Goal: Task Accomplishment & Management: Use online tool/utility

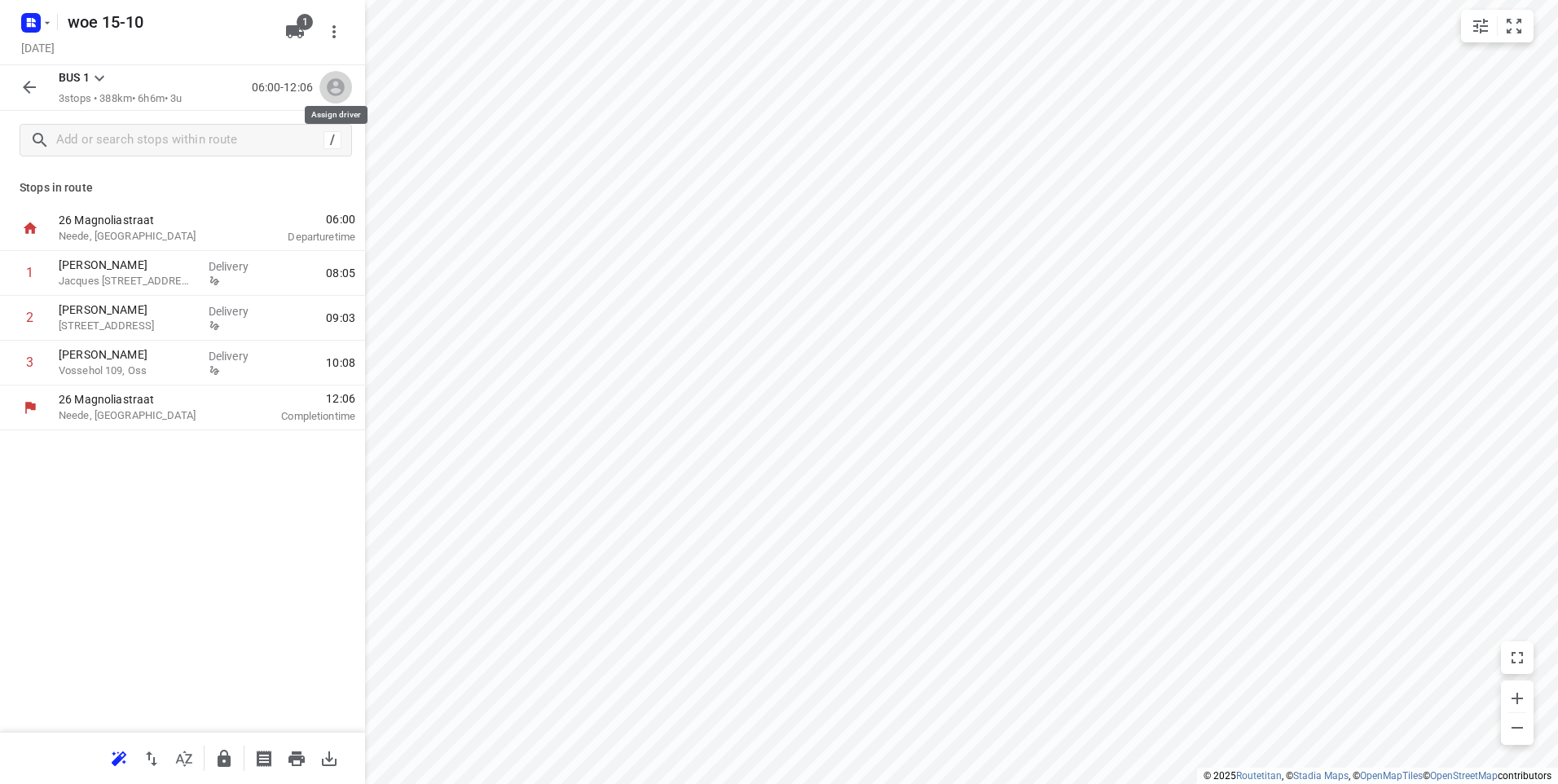
click at [333, 92] on icon "button" at bounding box center [336, 87] width 21 height 21
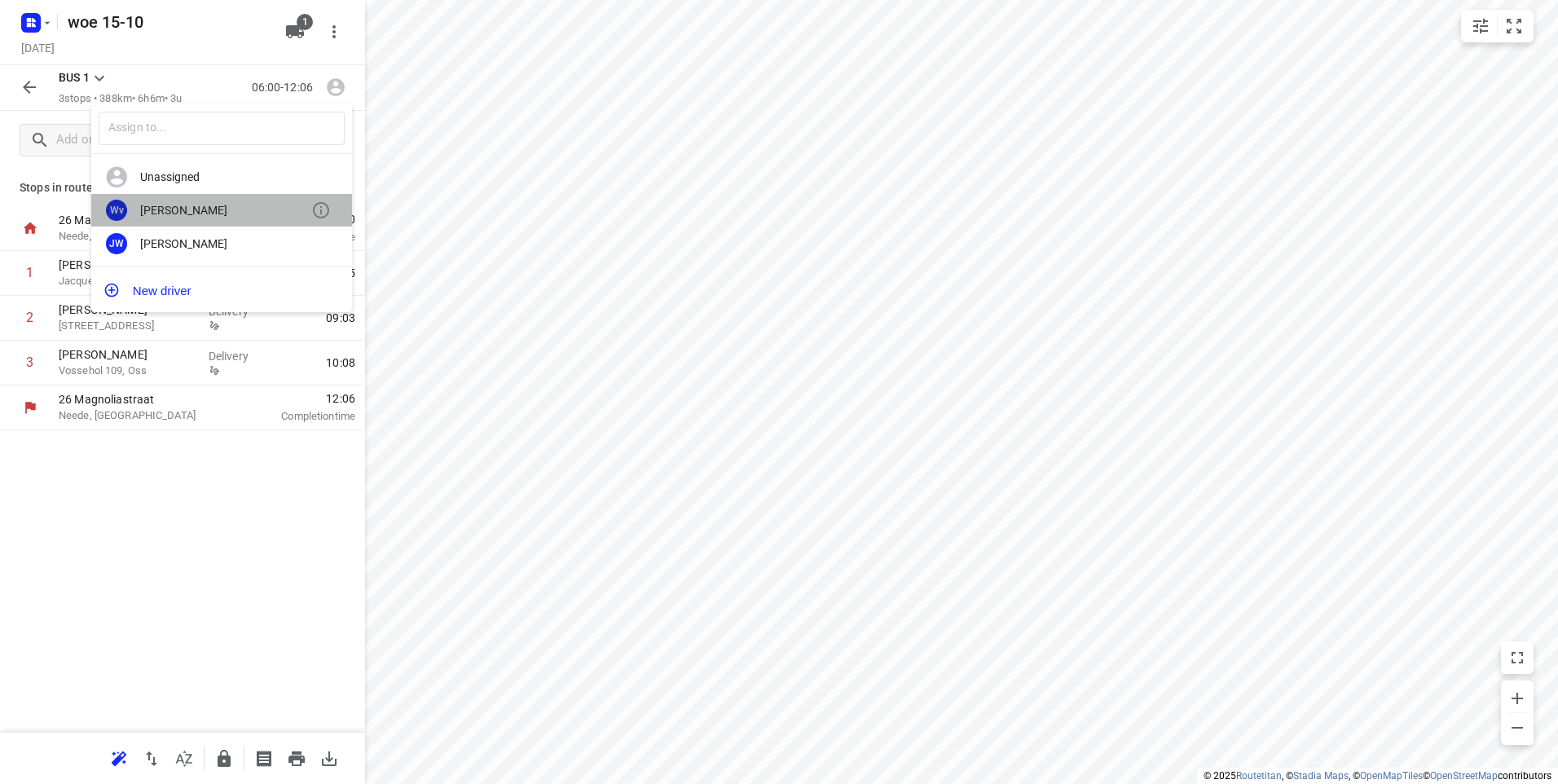
click at [175, 213] on div "[PERSON_NAME]" at bounding box center [226, 210] width 171 height 13
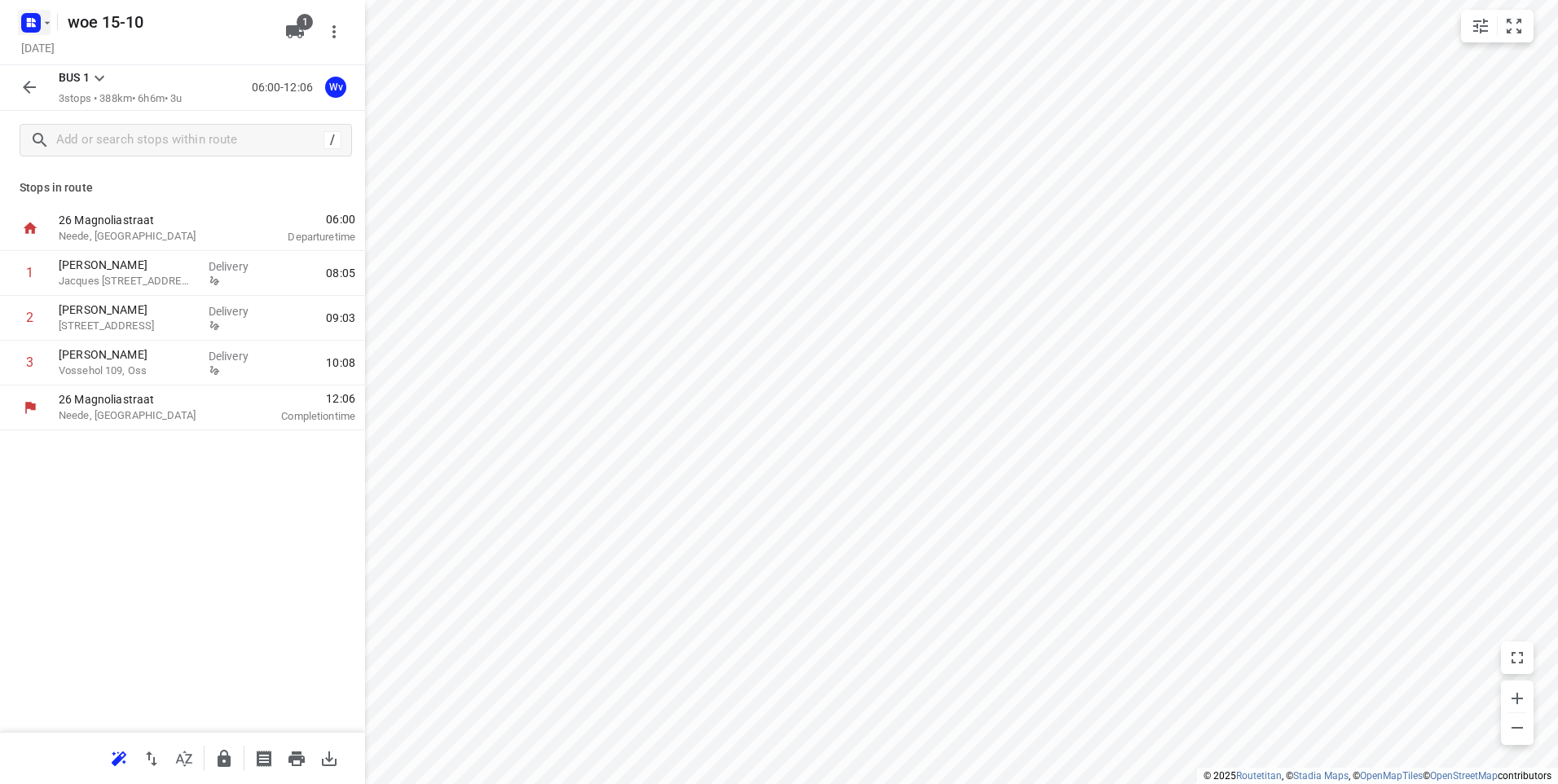
click at [26, 20] on rect "button" at bounding box center [31, 22] width 19 height 19
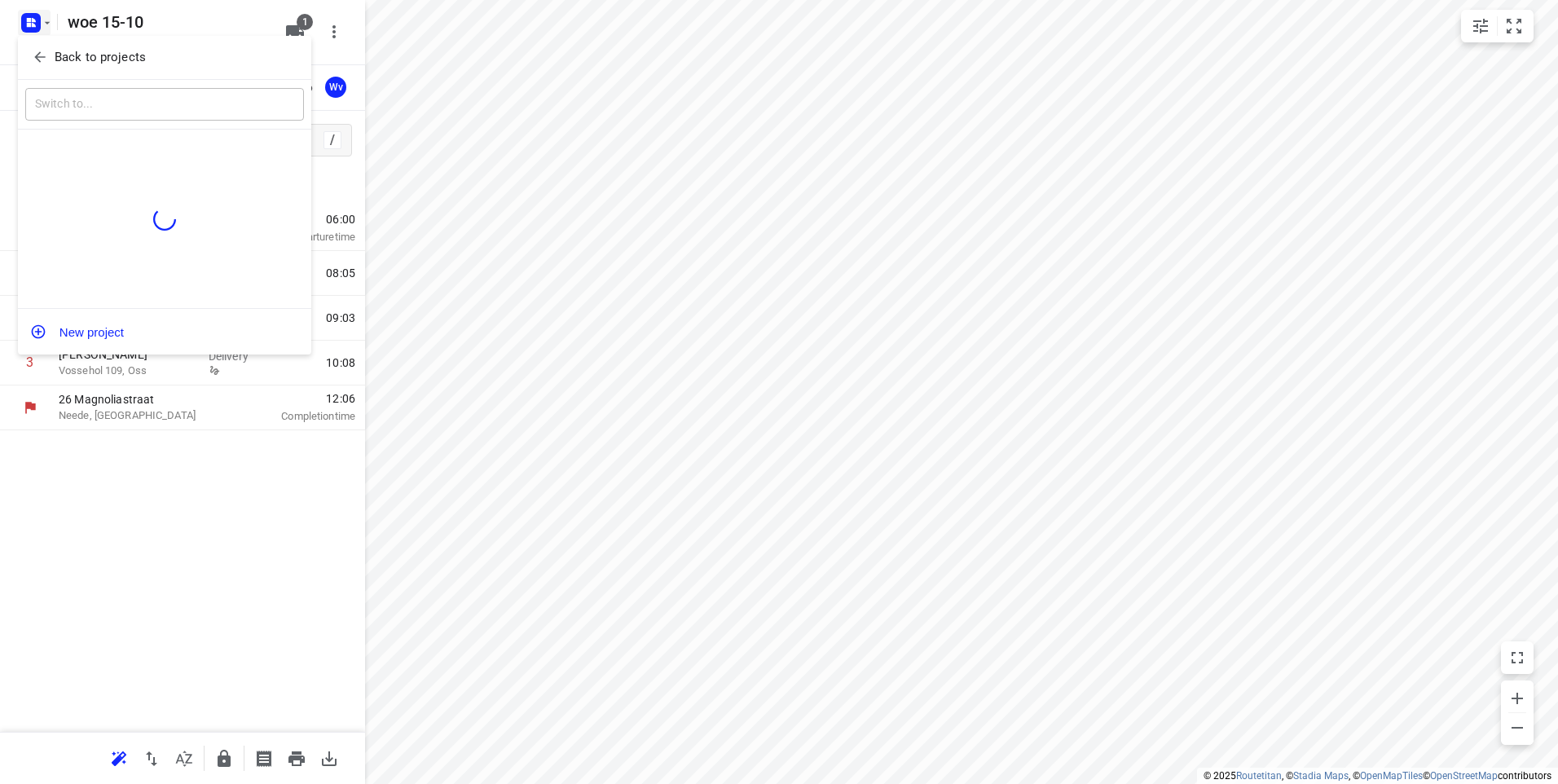
click at [67, 53] on p "Back to projects" at bounding box center [100, 57] width 92 height 18
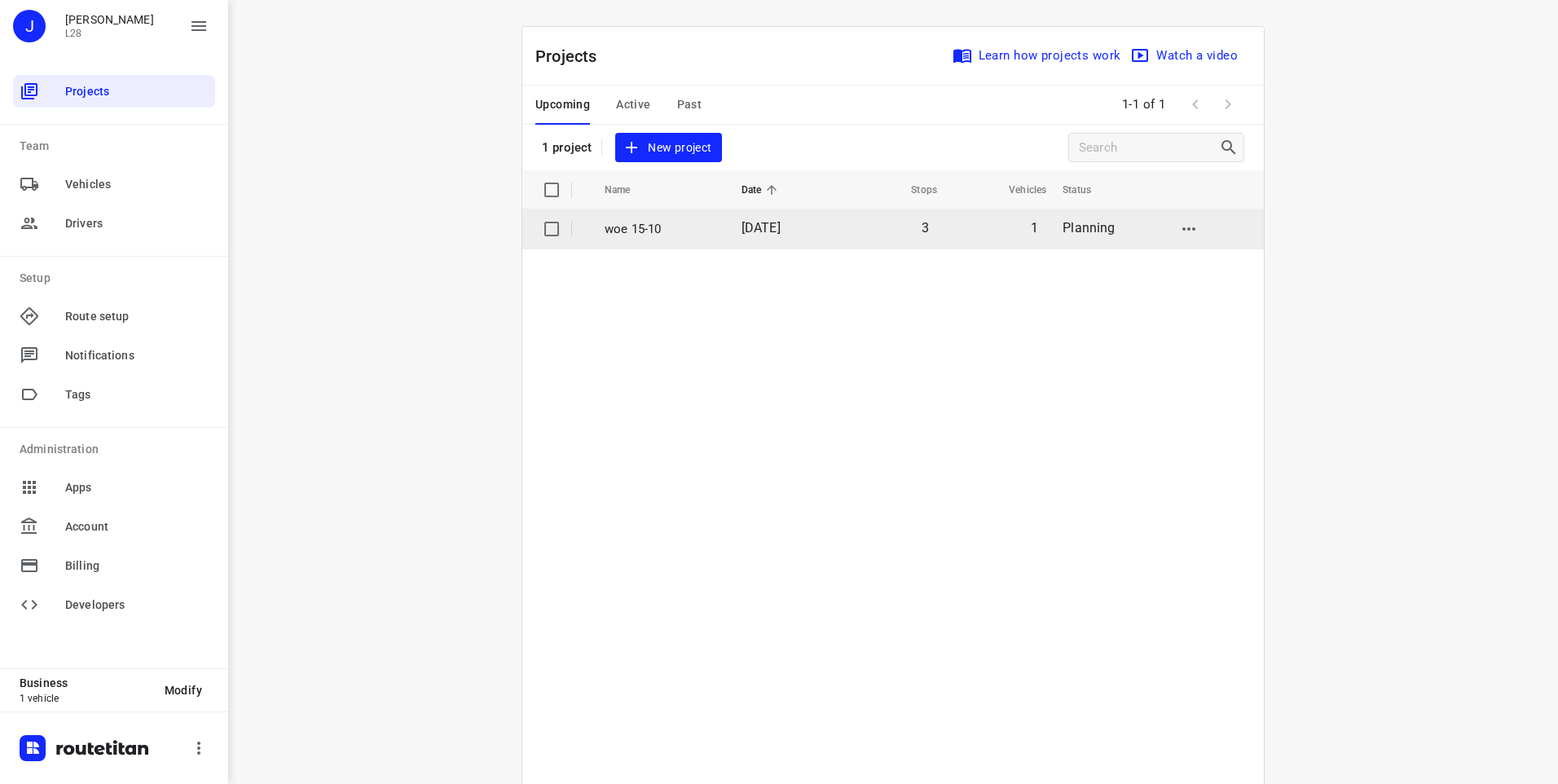
click at [770, 229] on span "[DATE]" at bounding box center [761, 227] width 39 height 16
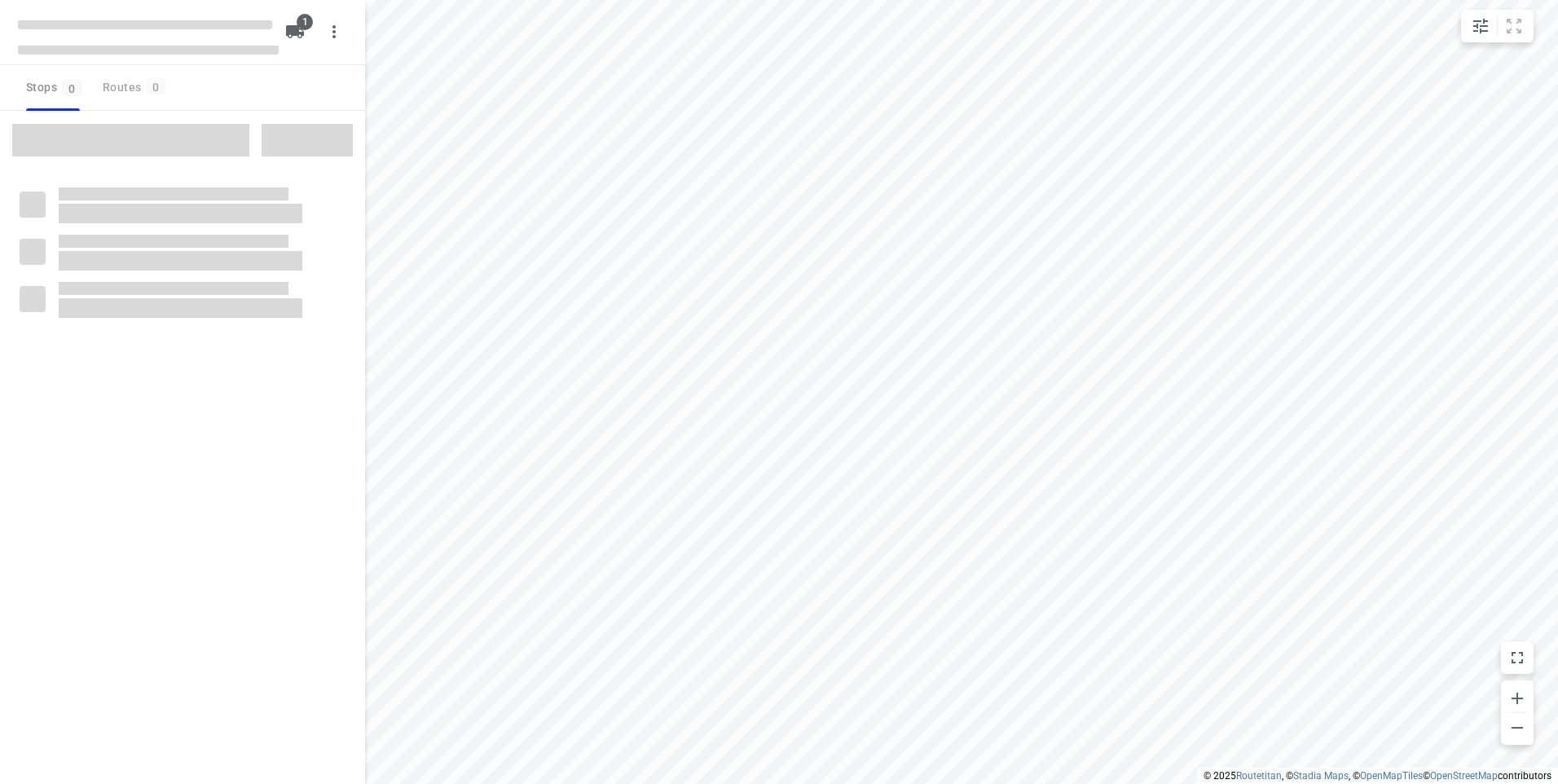
type input "distance"
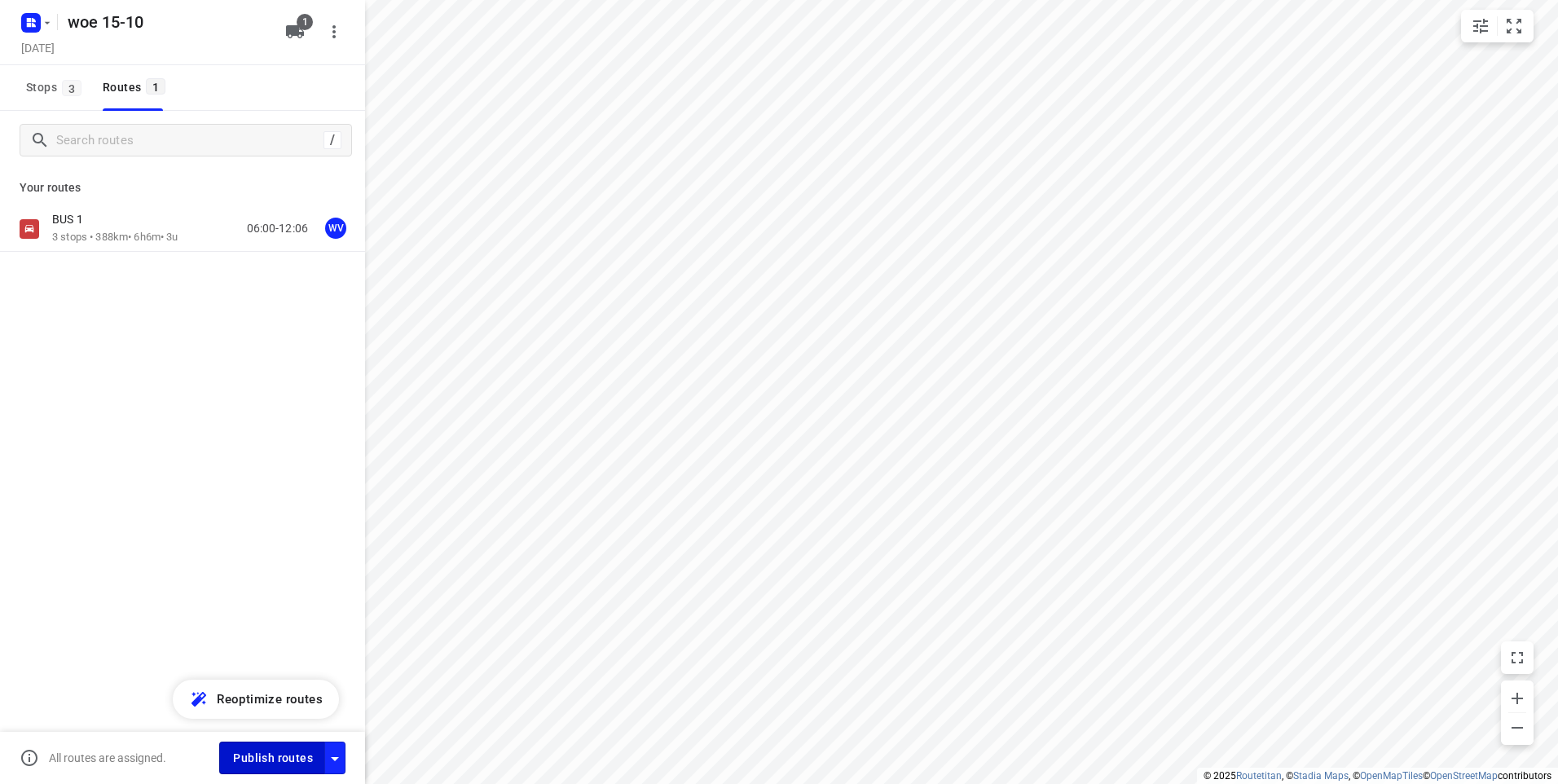
click at [276, 760] on span "Publish routes" at bounding box center [273, 758] width 80 height 20
